Goal: Check status: Check status

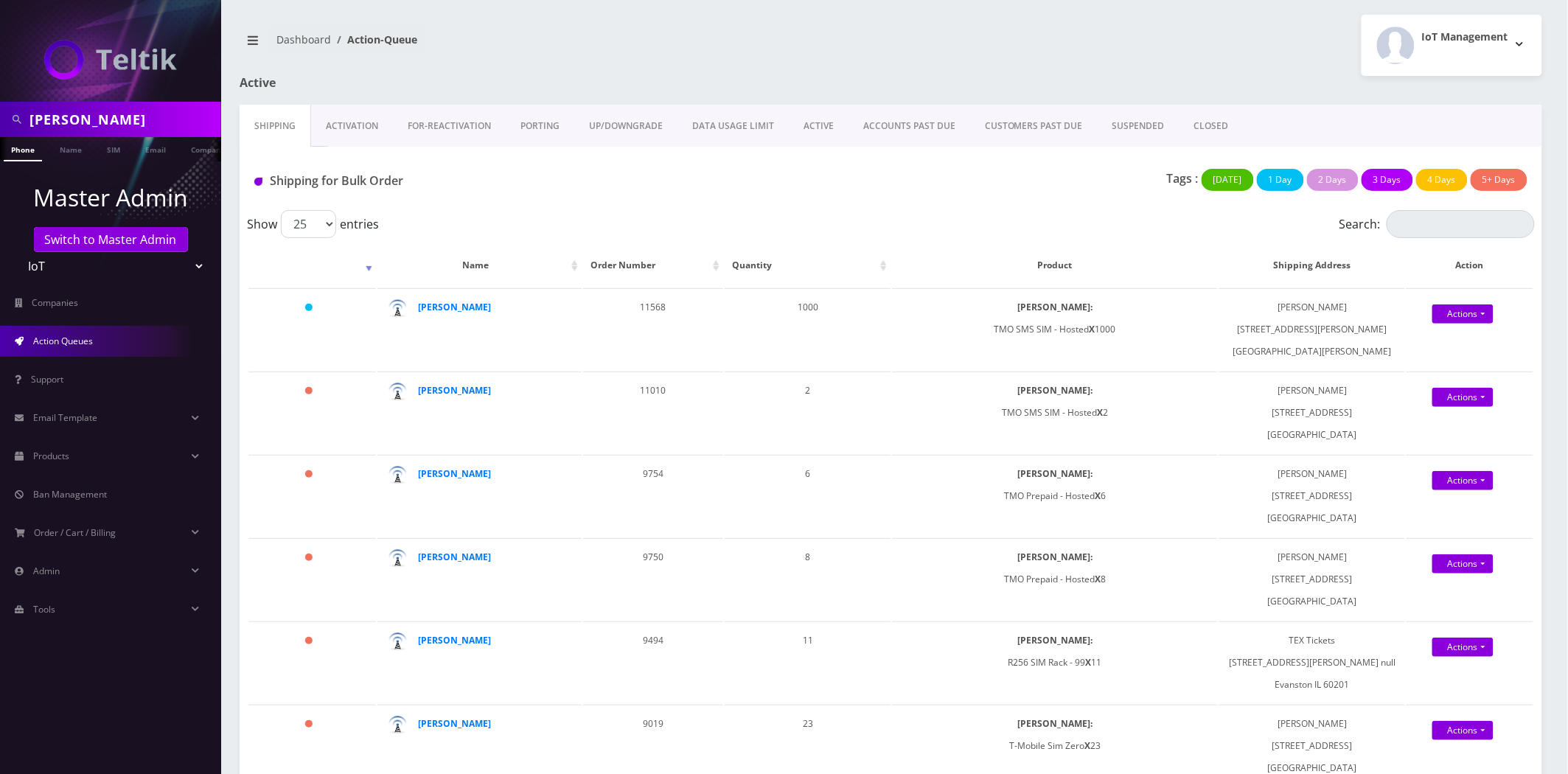
click at [358, 135] on link "Activation" at bounding box center [351, 126] width 82 height 43
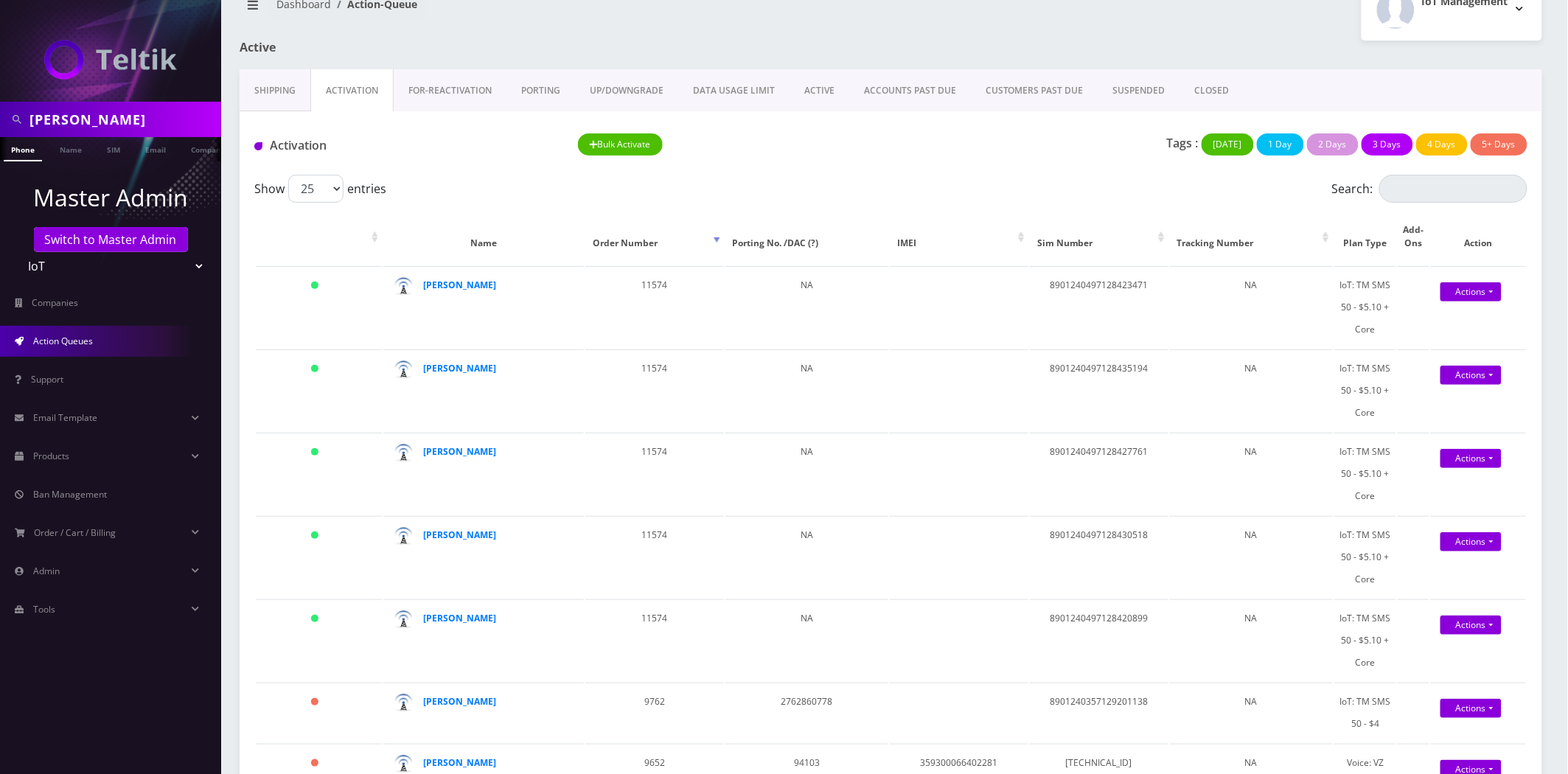
scroll to position [82, 0]
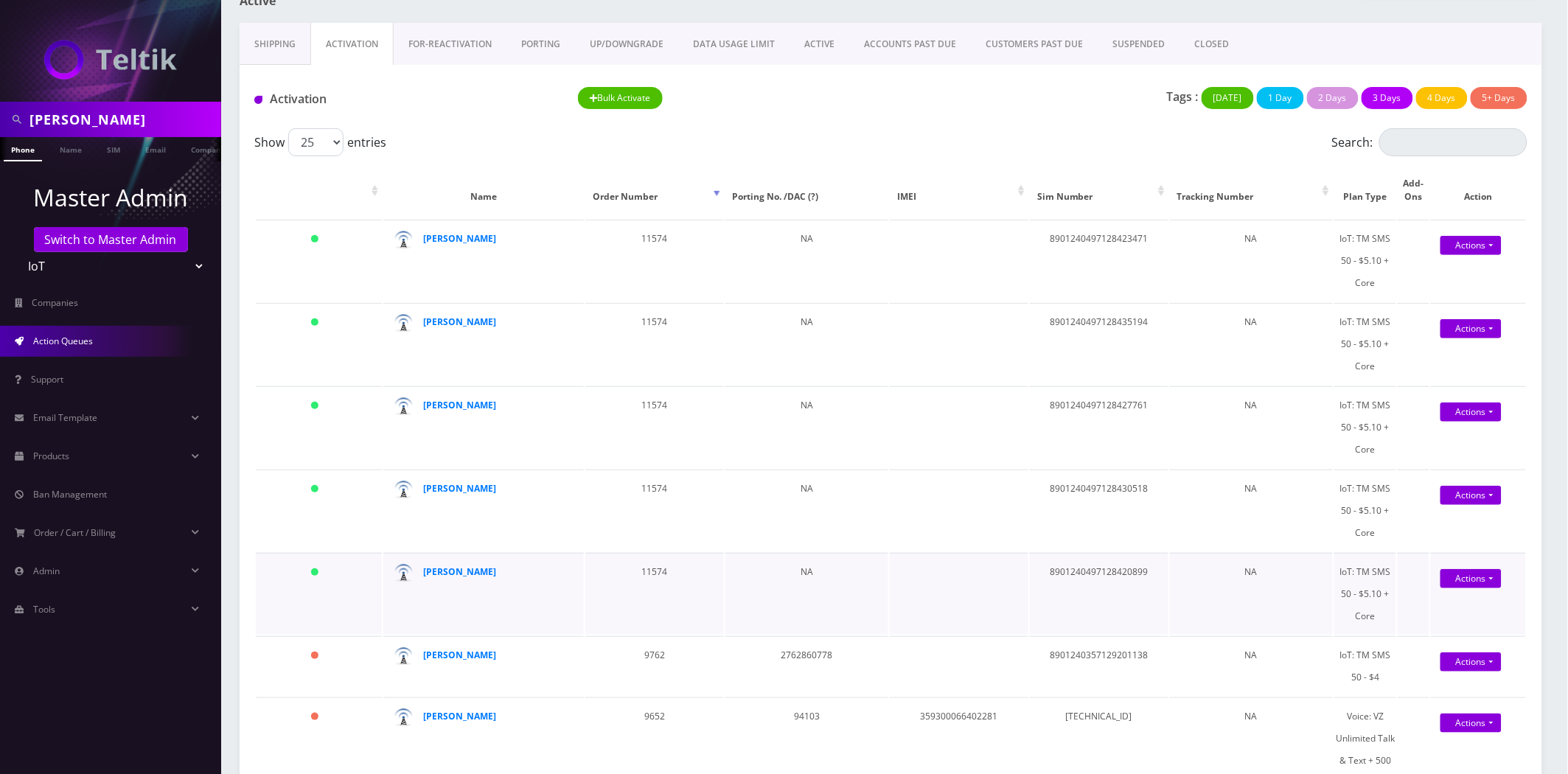
click at [1133, 553] on td "8901240497128420899" at bounding box center [1099, 593] width 139 height 82
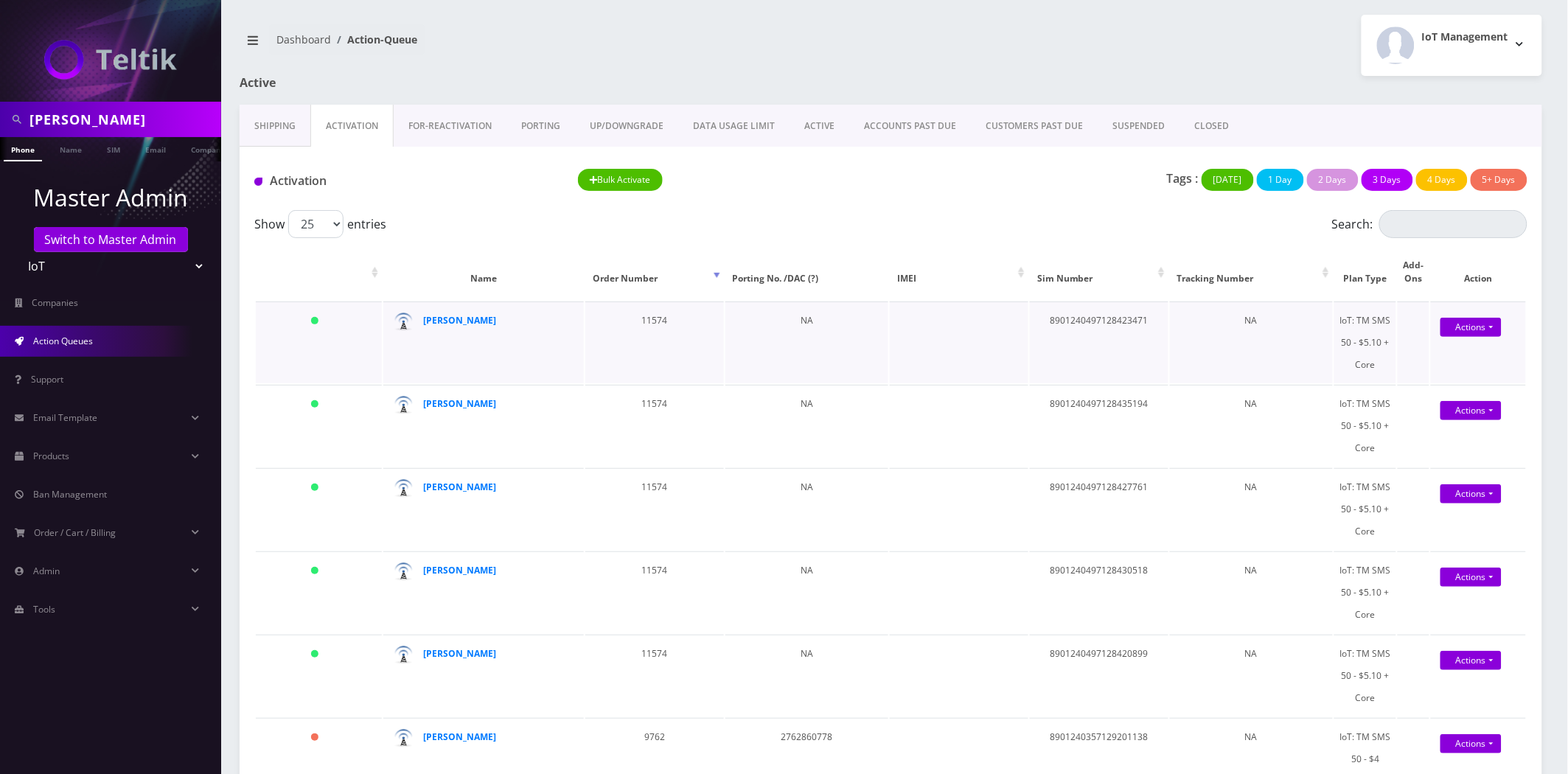
click at [1106, 321] on td "8901240497128423471" at bounding box center [1099, 342] width 139 height 82
copy td "8901240497128423471"
copy strong "[PERSON_NAME]"
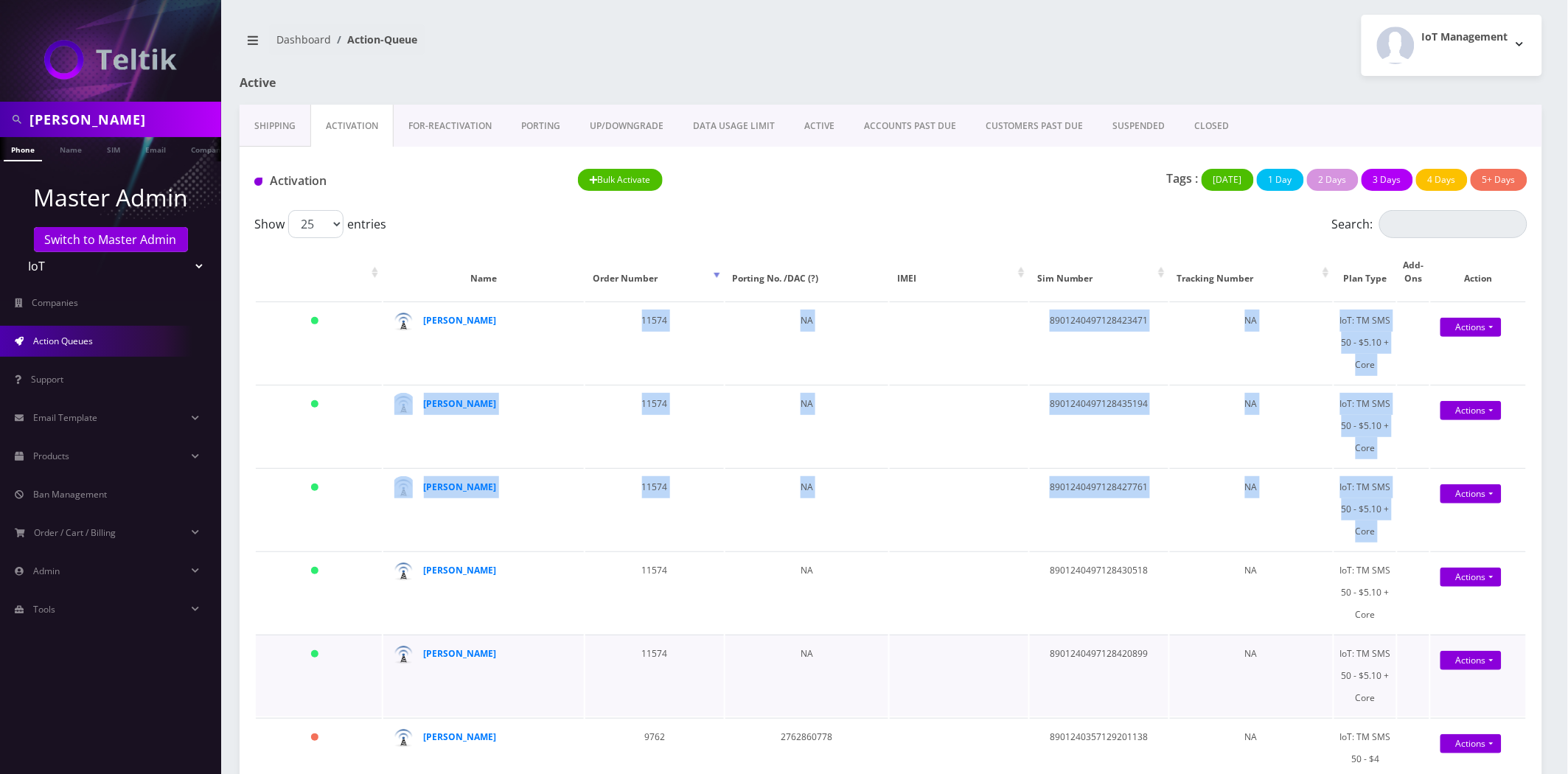
drag, startPoint x: 519, startPoint y: 315, endPoint x: 415, endPoint y: 571, distance: 276.3
